Goal: Find contact information: Find contact information

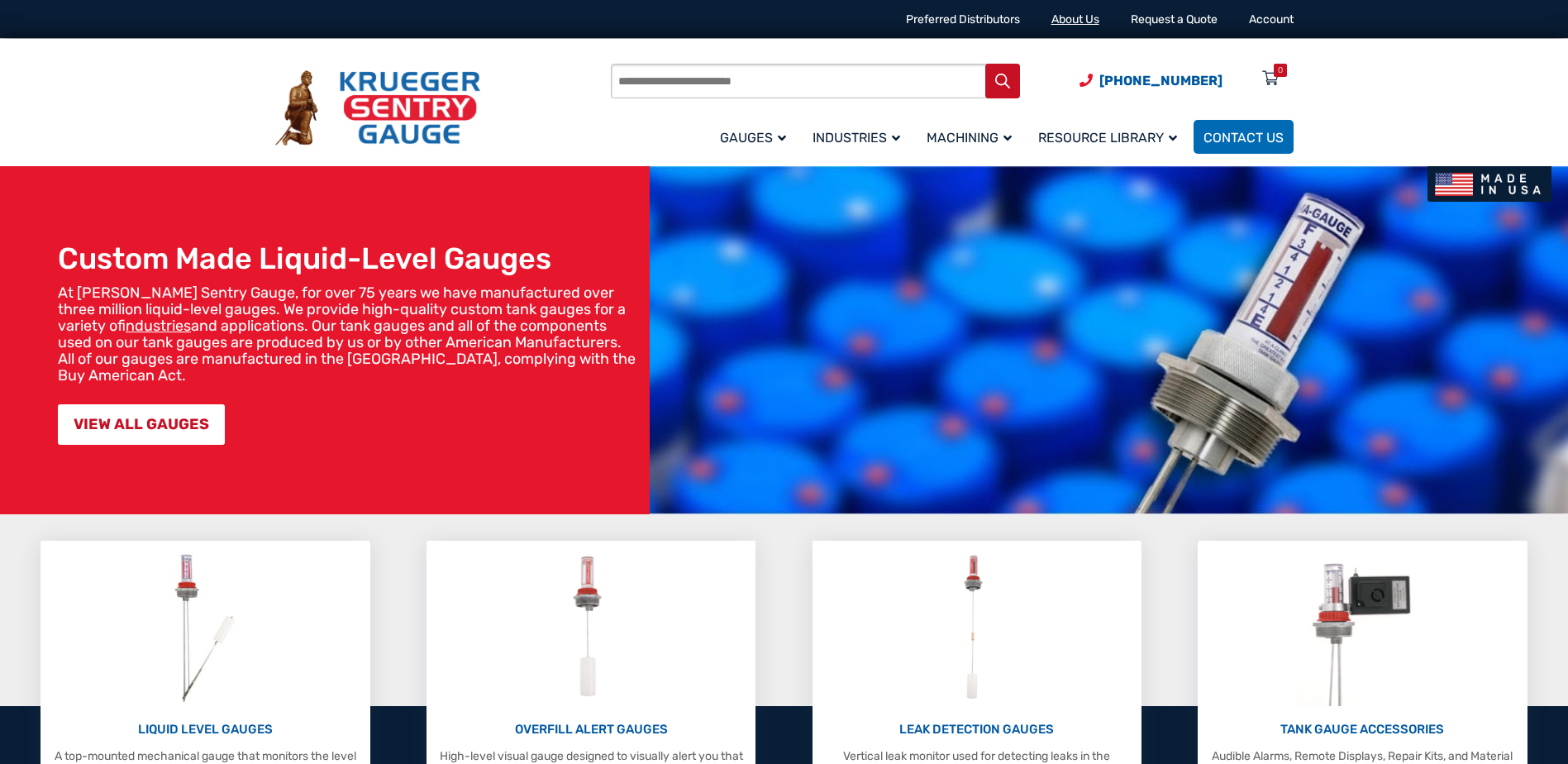
click at [1075, 23] on link "About Us" at bounding box center [1075, 18] width 48 height 14
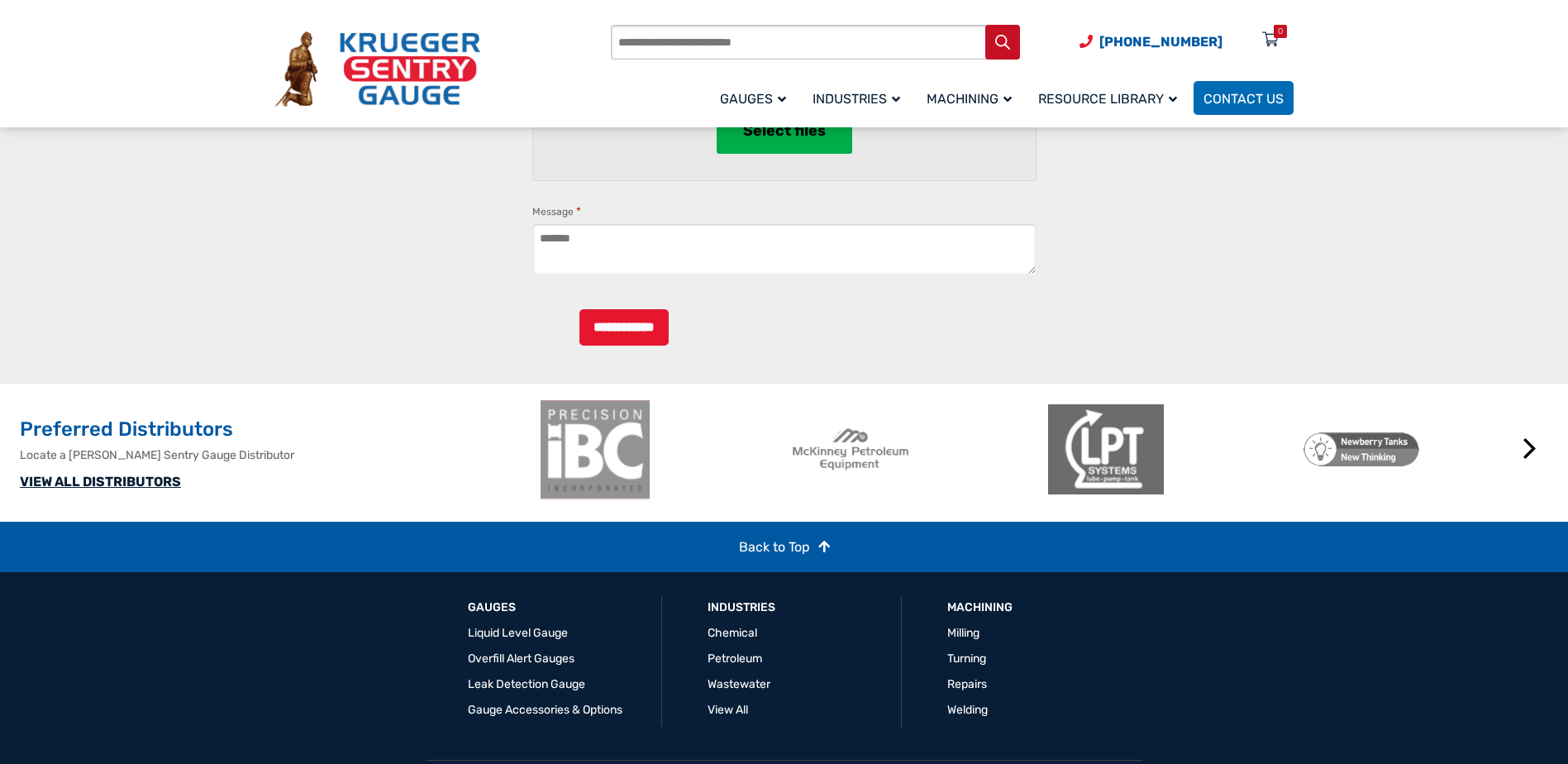
scroll to position [909, 0]
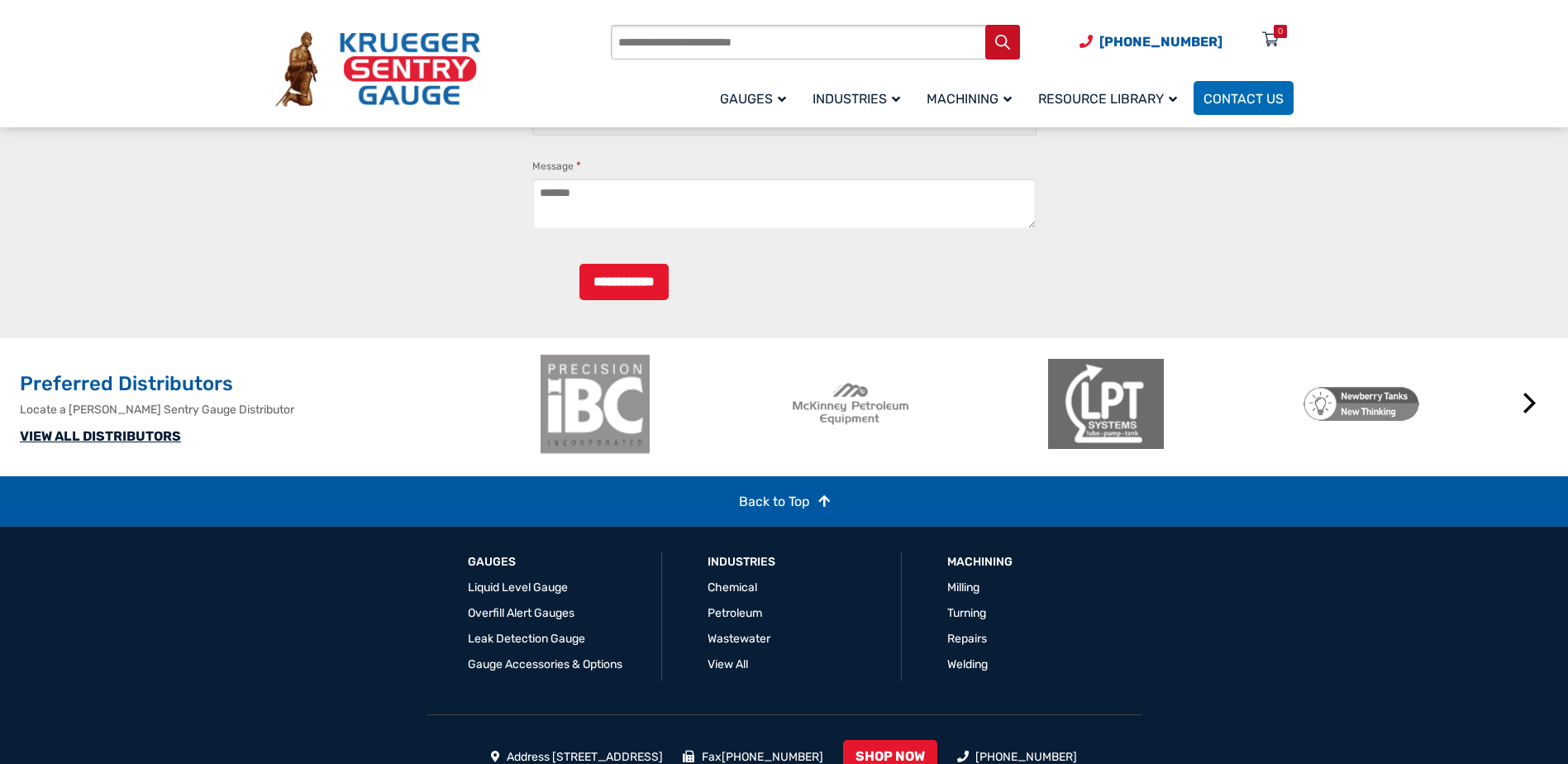
click at [114, 444] on link "VIEW ALL DISTRIBUTORS" at bounding box center [100, 436] width 161 height 16
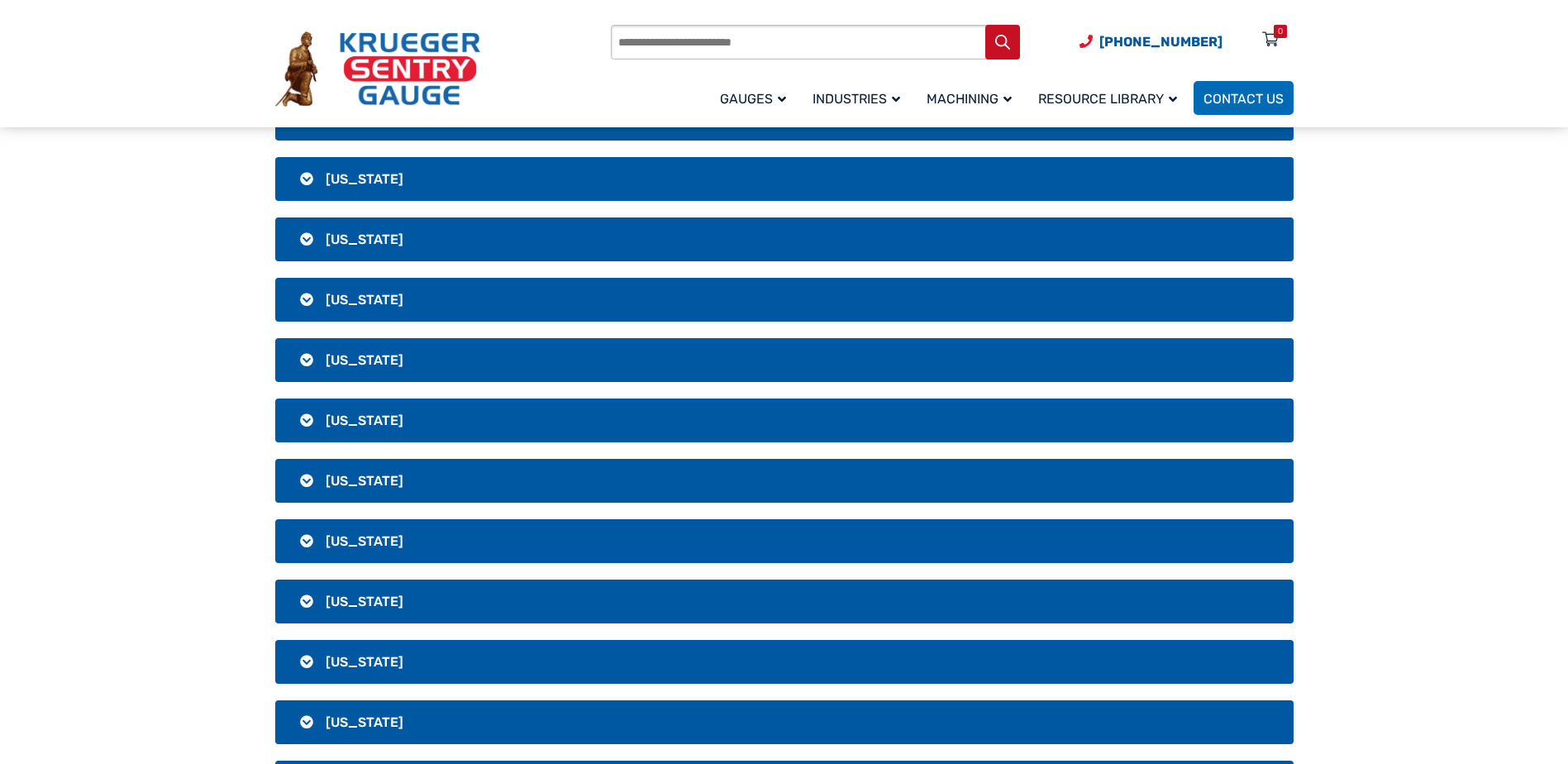
scroll to position [414, 0]
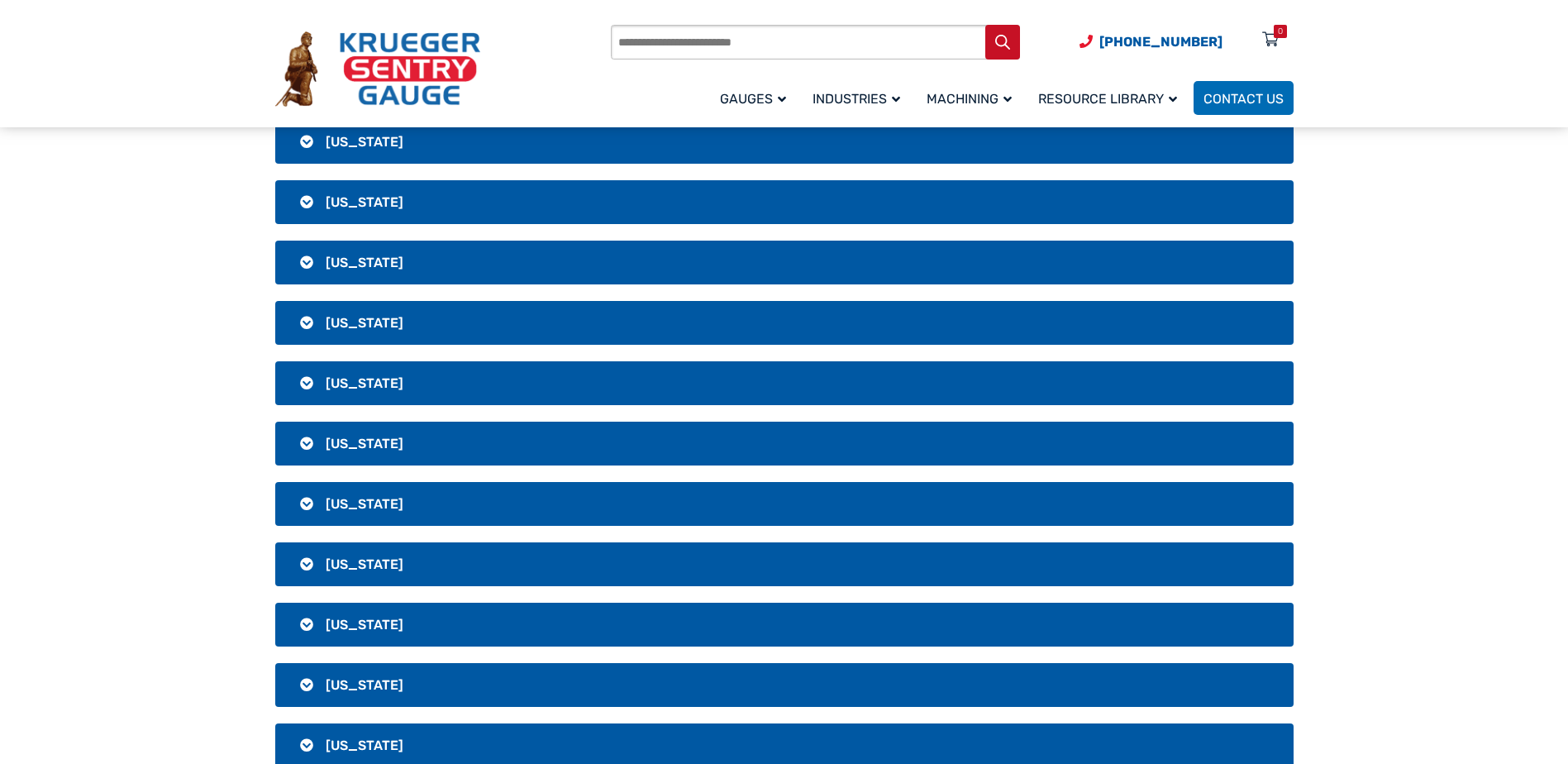
click at [307, 563] on h3 "[US_STATE]" at bounding box center [784, 564] width 1018 height 44
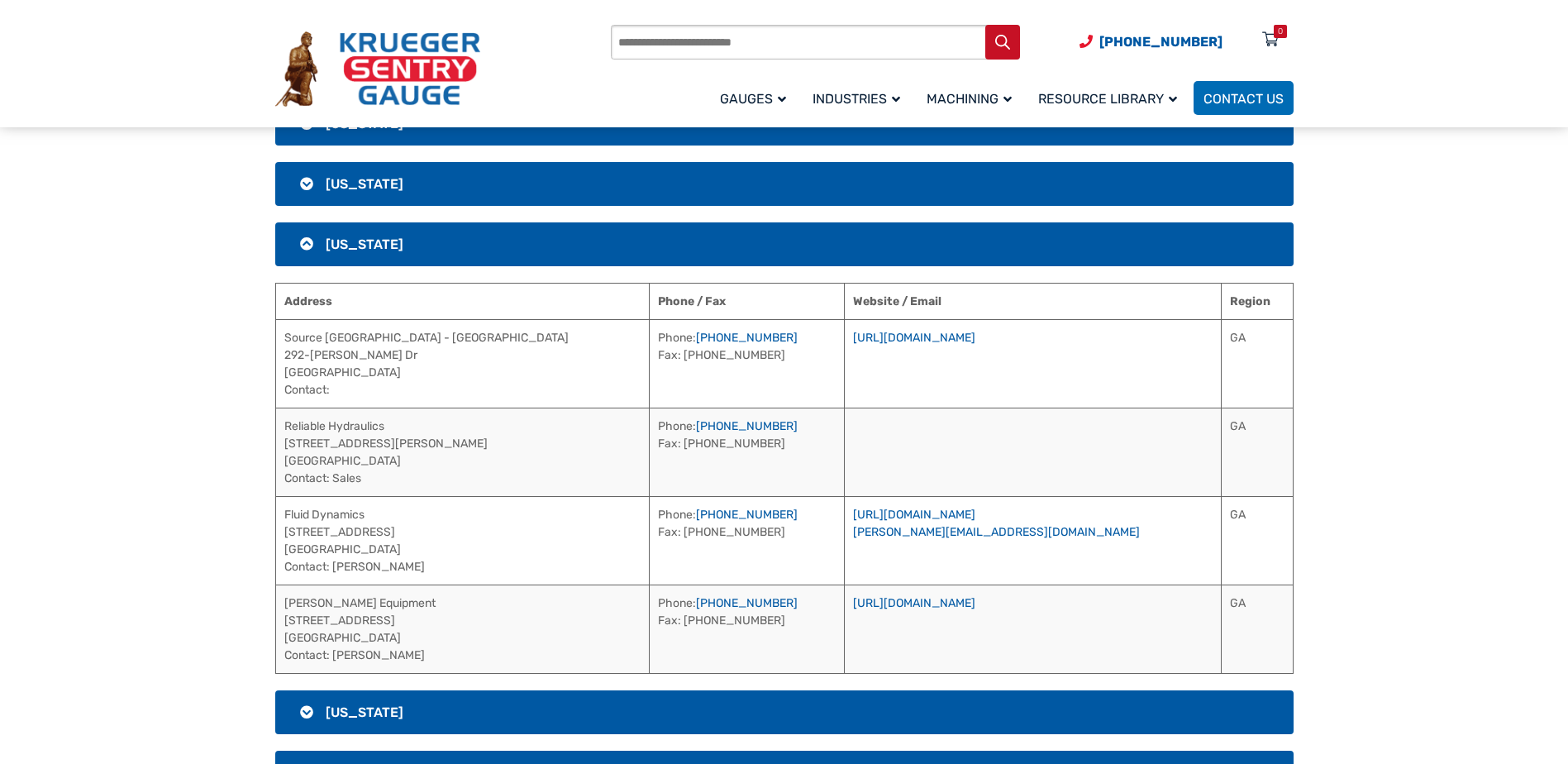
scroll to position [744, 0]
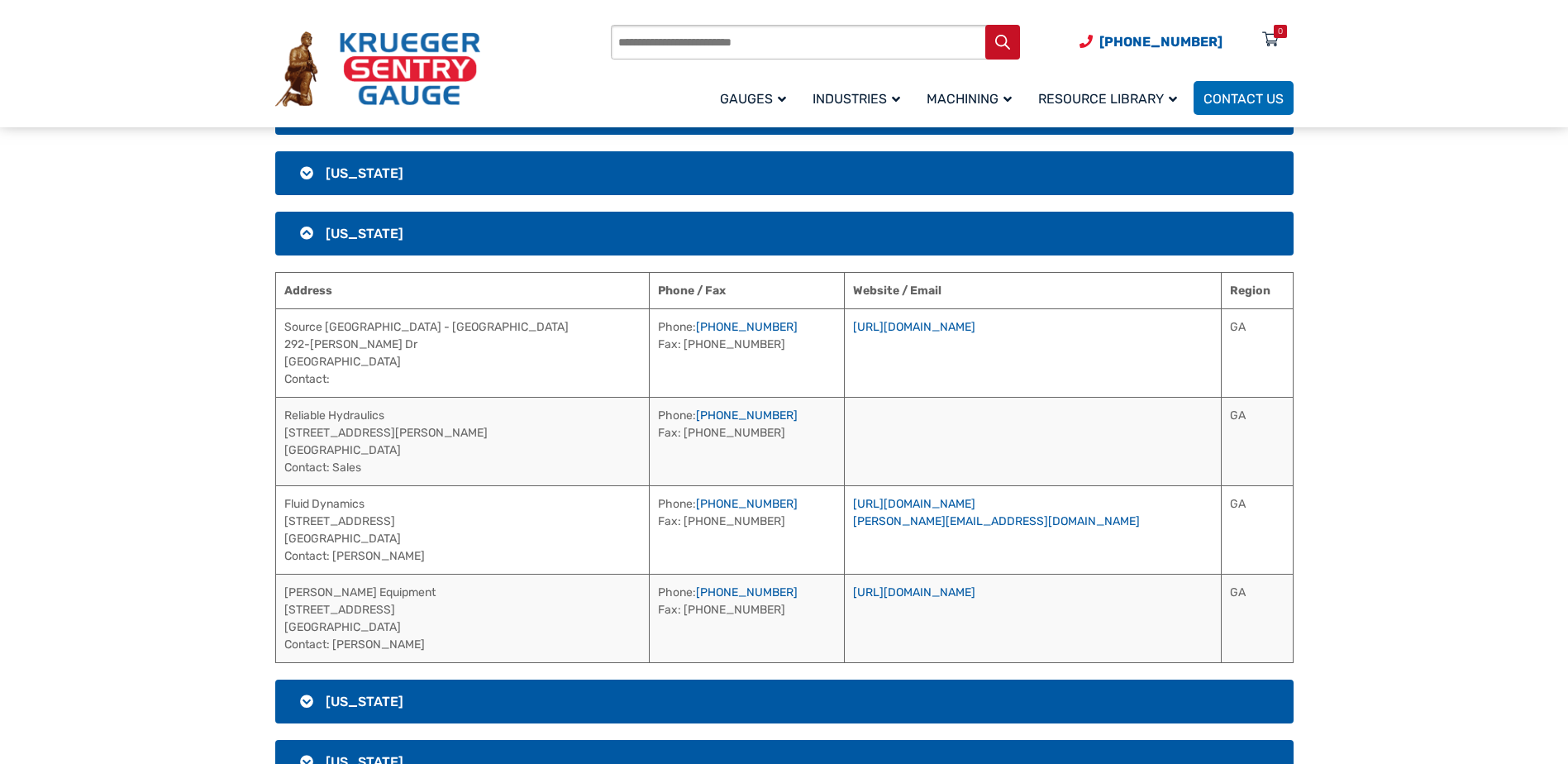
click at [940, 334] on td "[URL][DOMAIN_NAME]" at bounding box center [1032, 352] width 377 height 88
click at [929, 325] on link "[URL][DOMAIN_NAME]" at bounding box center [914, 326] width 122 height 14
click at [910, 506] on link "[URL][DOMAIN_NAME]" at bounding box center [914, 504] width 122 height 14
click at [938, 594] on link "[URL][DOMAIN_NAME]" at bounding box center [914, 592] width 122 height 14
